Goal: Task Accomplishment & Management: Use online tool/utility

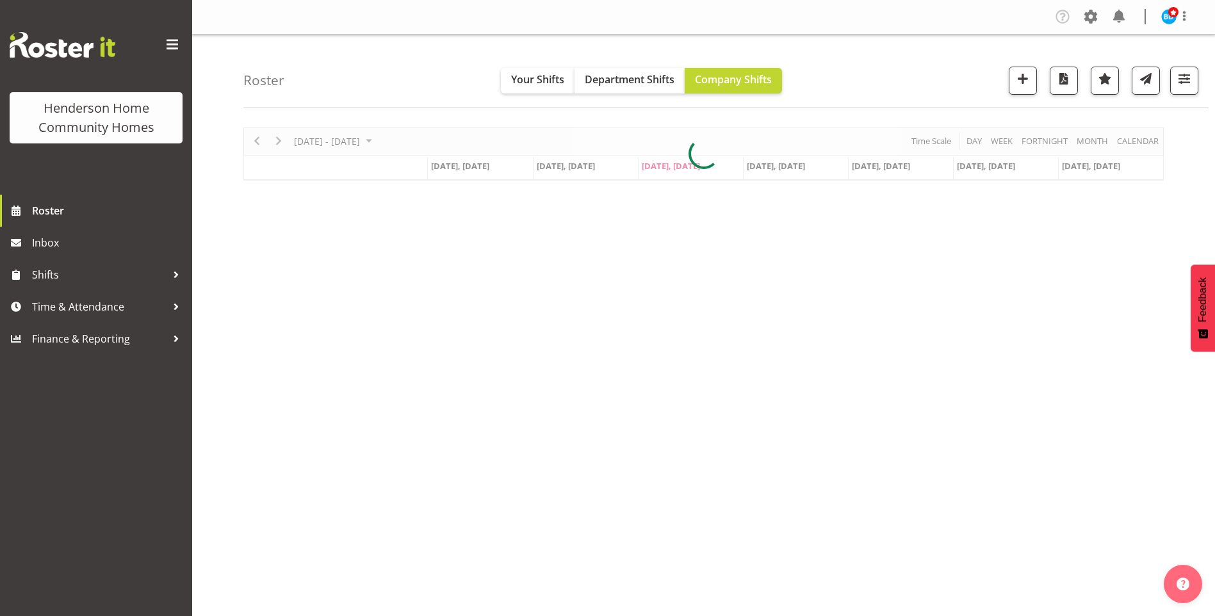
drag, startPoint x: 1088, startPoint y: 15, endPoint x: 1053, endPoint y: 29, distance: 37.4
click at [1088, 15] on span at bounding box center [1091, 16] width 20 height 20
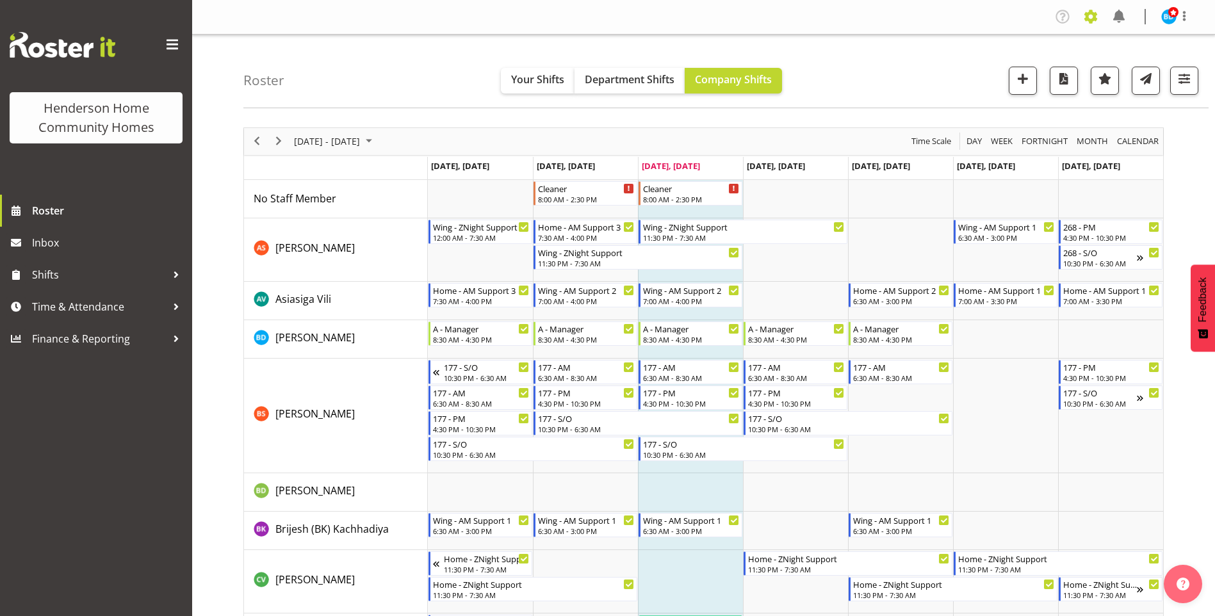
click at [1092, 18] on span at bounding box center [1091, 16] width 20 height 20
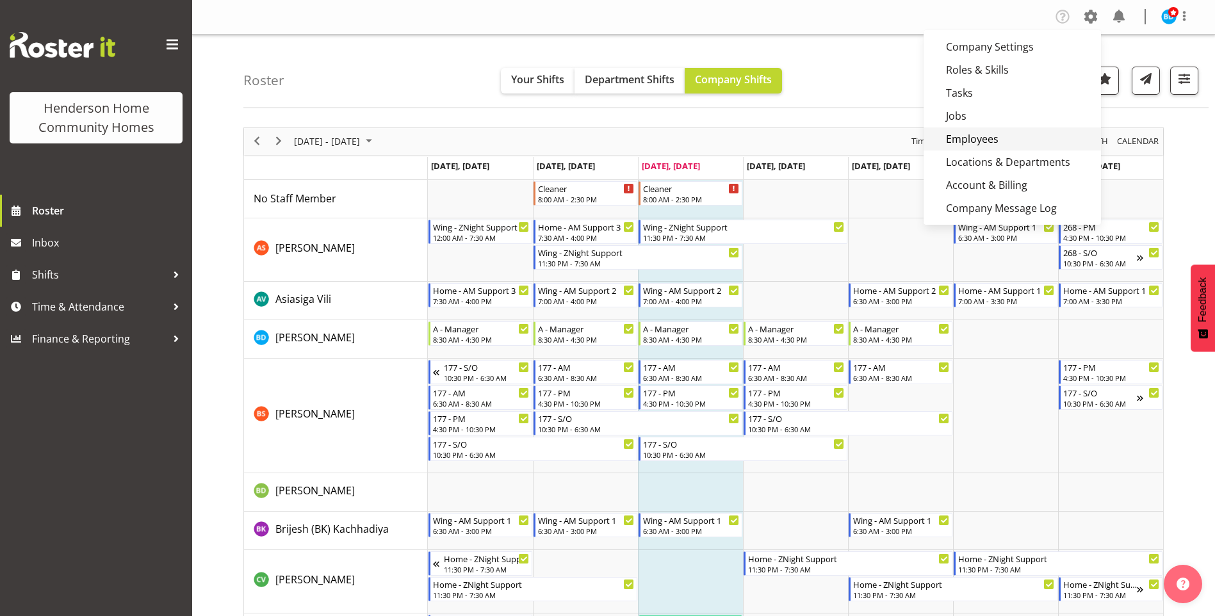
click at [967, 135] on link "Employees" at bounding box center [1012, 138] width 177 height 23
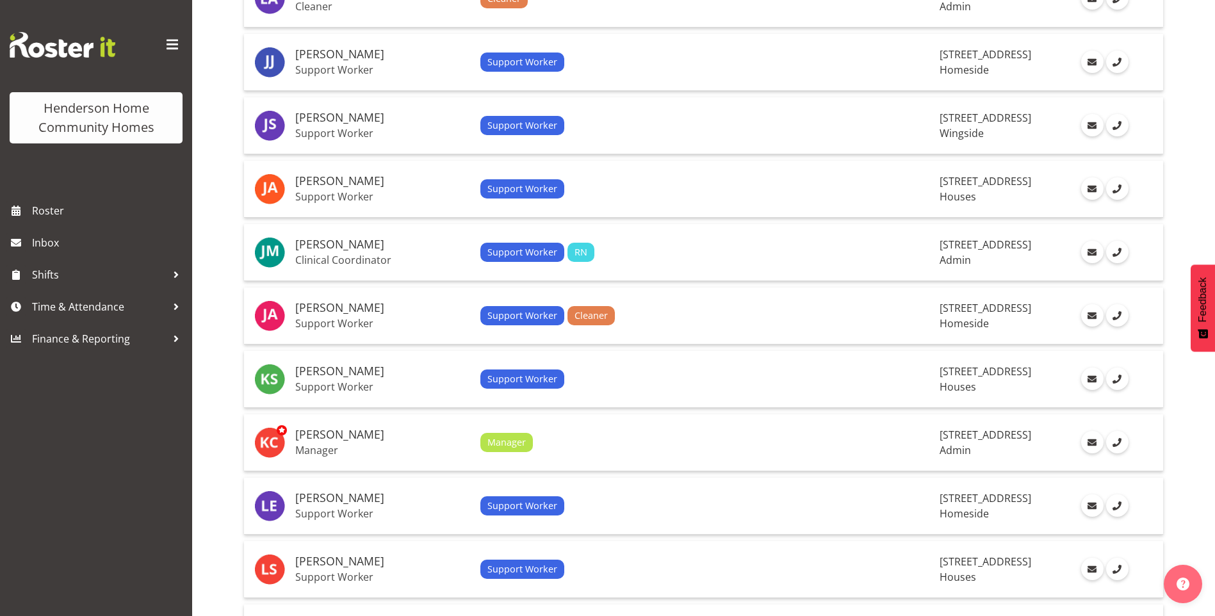
scroll to position [858, 0]
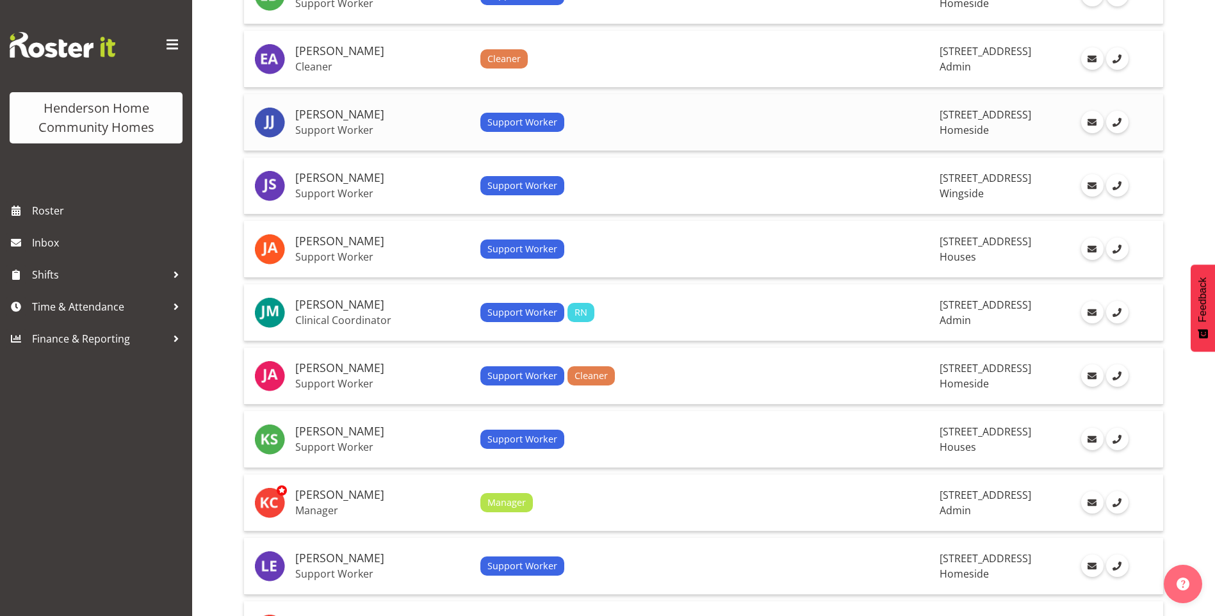
click at [332, 119] on h5 "[PERSON_NAME]" at bounding box center [382, 114] width 175 height 13
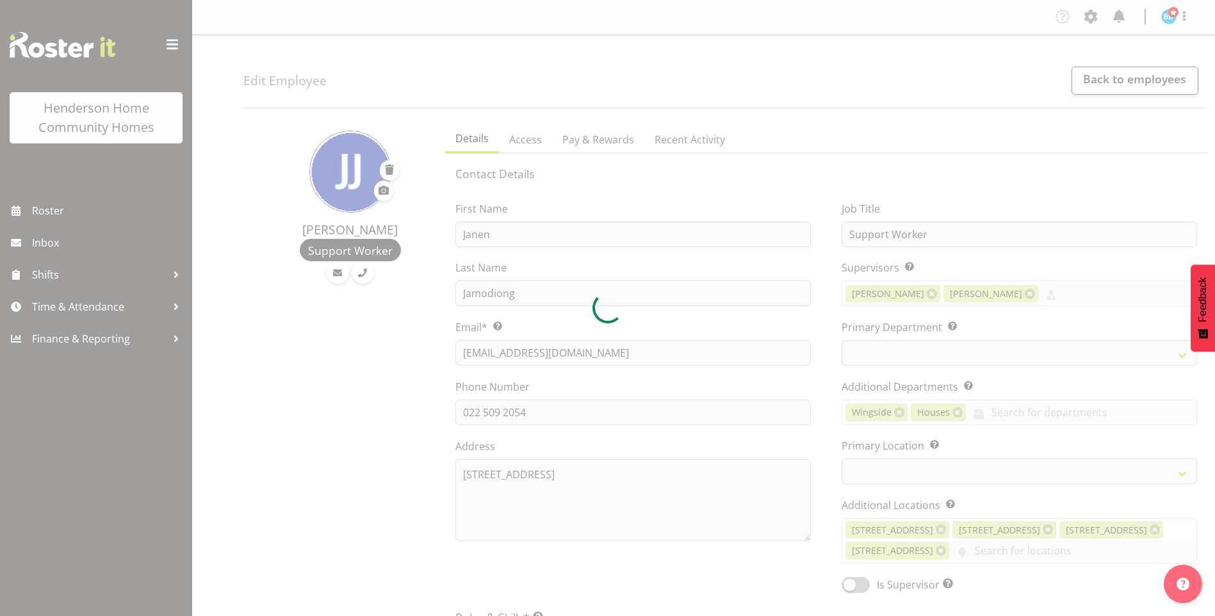
select select "TimelineWeek"
select select
select select "746"
select select "1067"
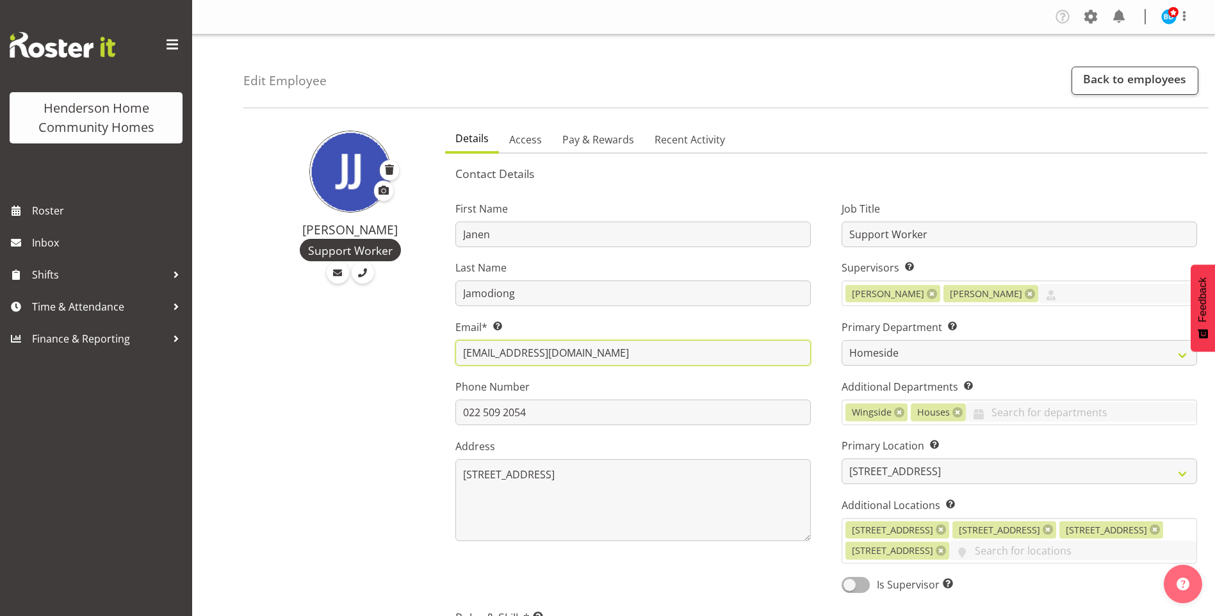
drag, startPoint x: 591, startPoint y: 354, endPoint x: 515, endPoint y: 352, distance: 75.6
click at [53, 213] on span "Roster" at bounding box center [109, 210] width 154 height 19
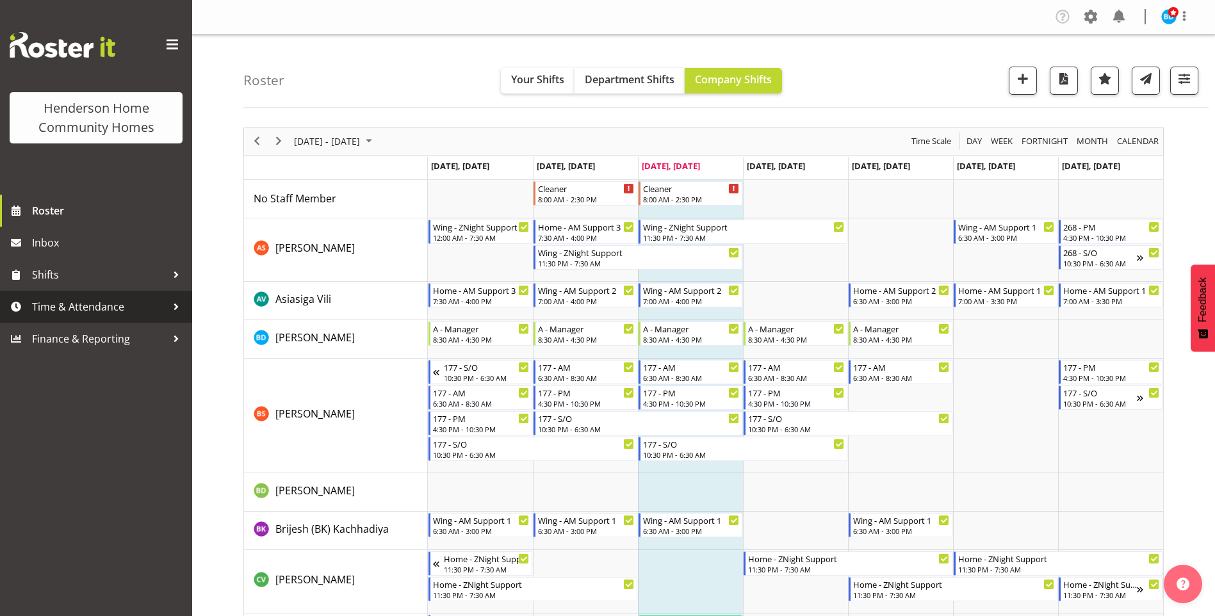
click at [49, 309] on span "Time & Attendance" at bounding box center [99, 306] width 135 height 19
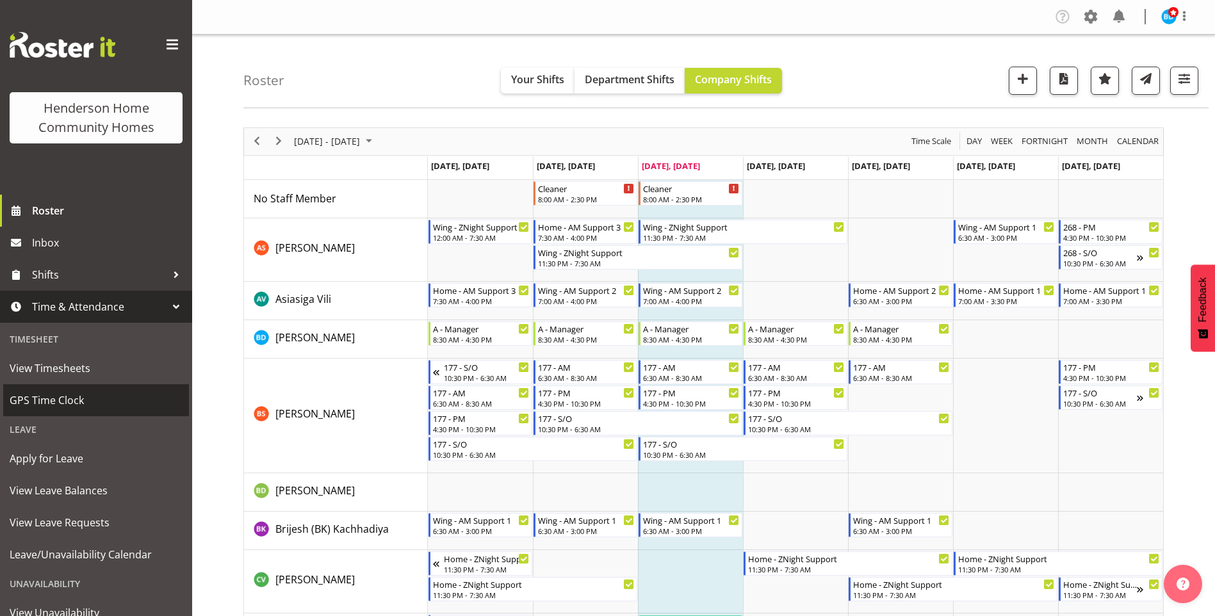
click at [43, 399] on span "GPS Time Clock" at bounding box center [96, 400] width 173 height 19
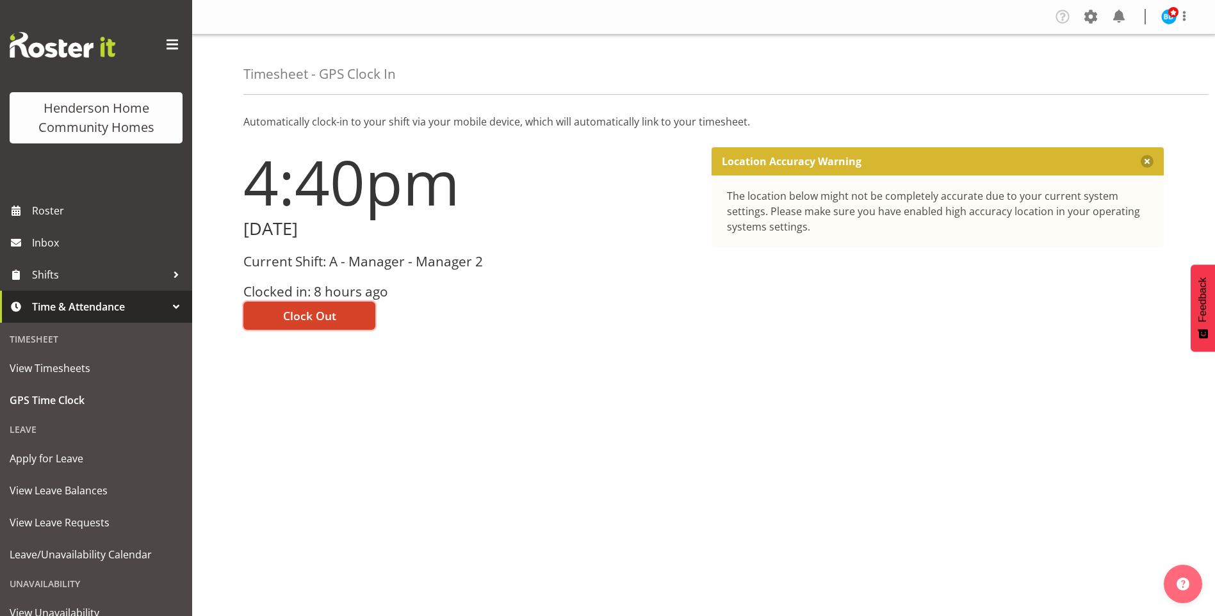
click at [314, 321] on span "Clock Out" at bounding box center [309, 315] width 53 height 17
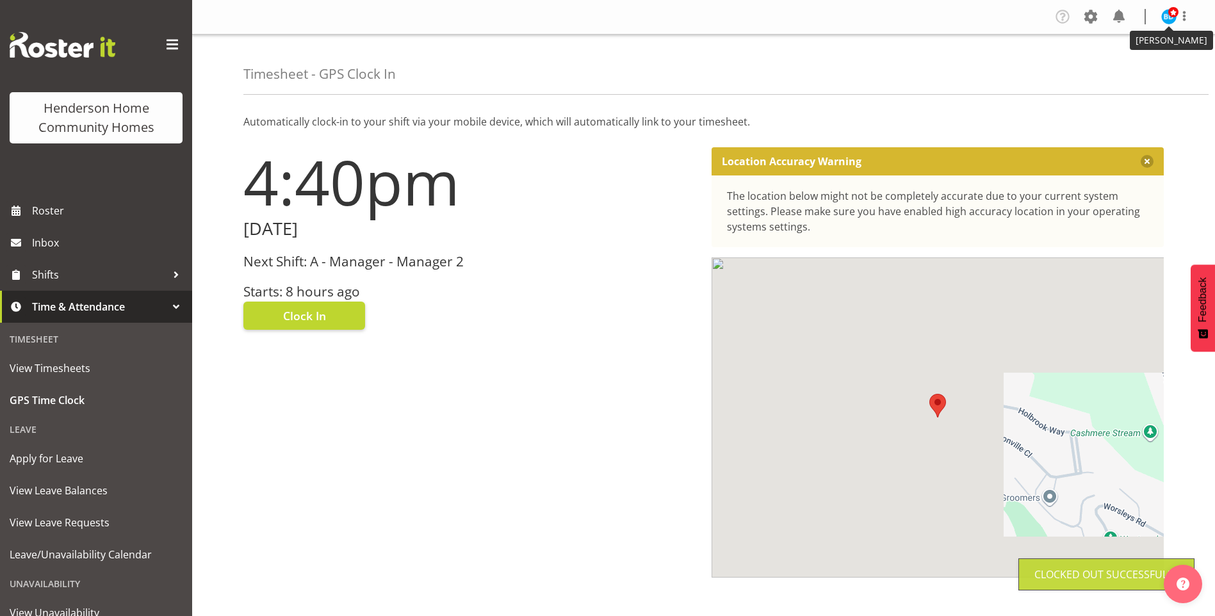
click at [1167, 23] on img at bounding box center [1168, 16] width 15 height 15
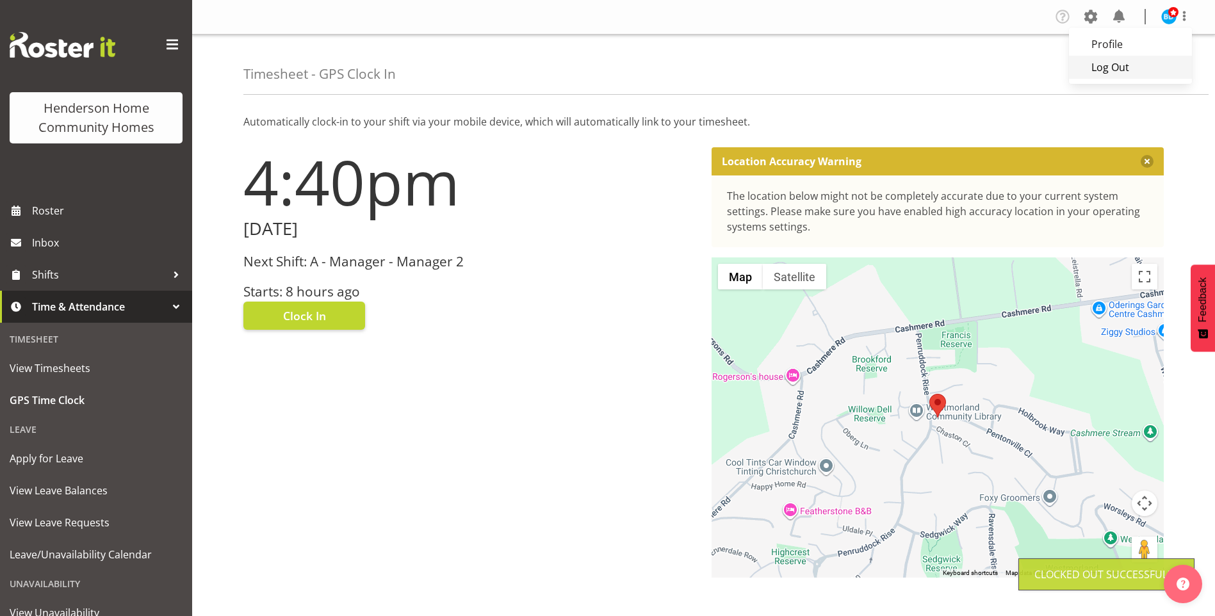
click at [1108, 65] on link "Log Out" at bounding box center [1130, 67] width 123 height 23
